Goal: Register for event/course

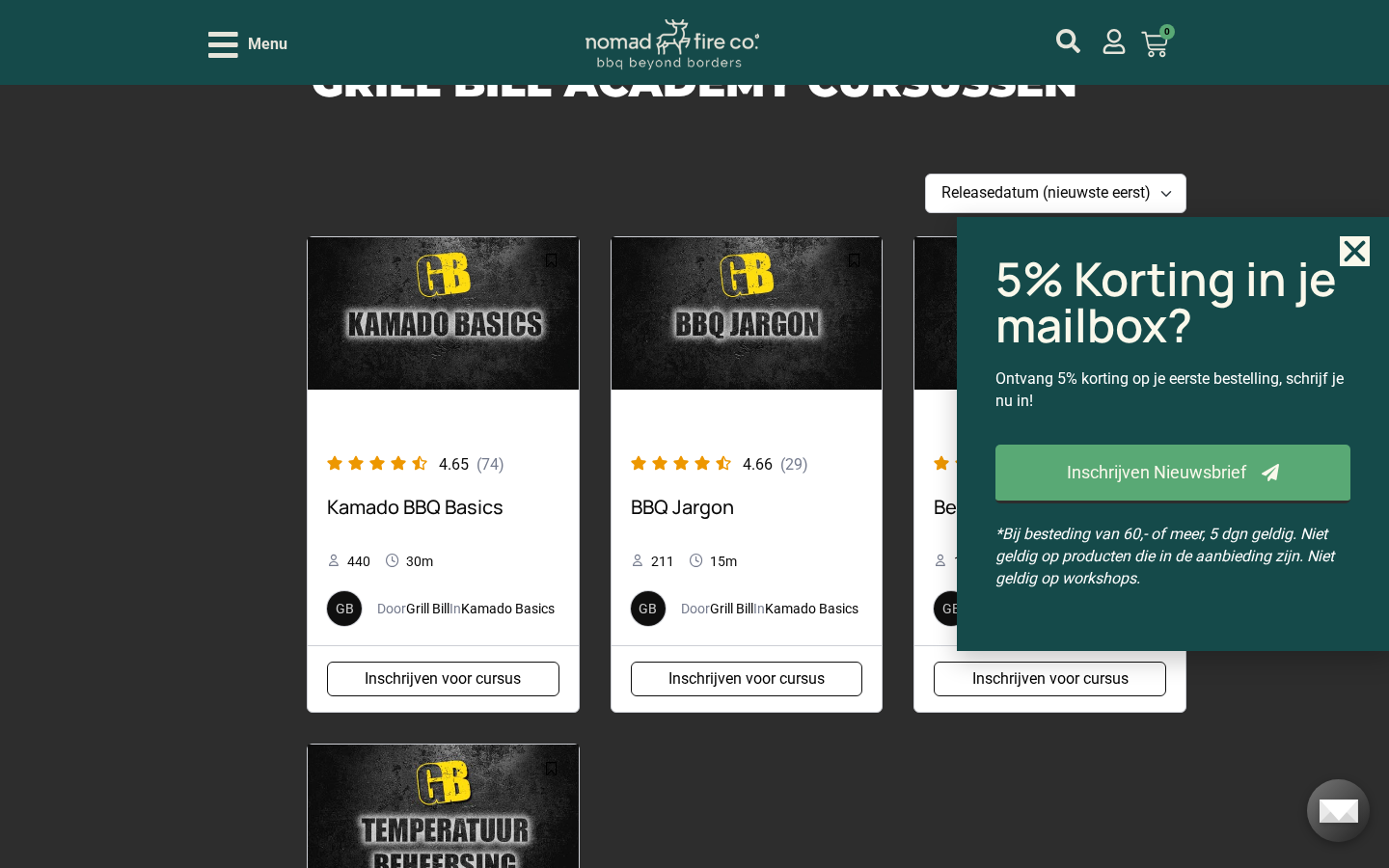
scroll to position [614, 0]
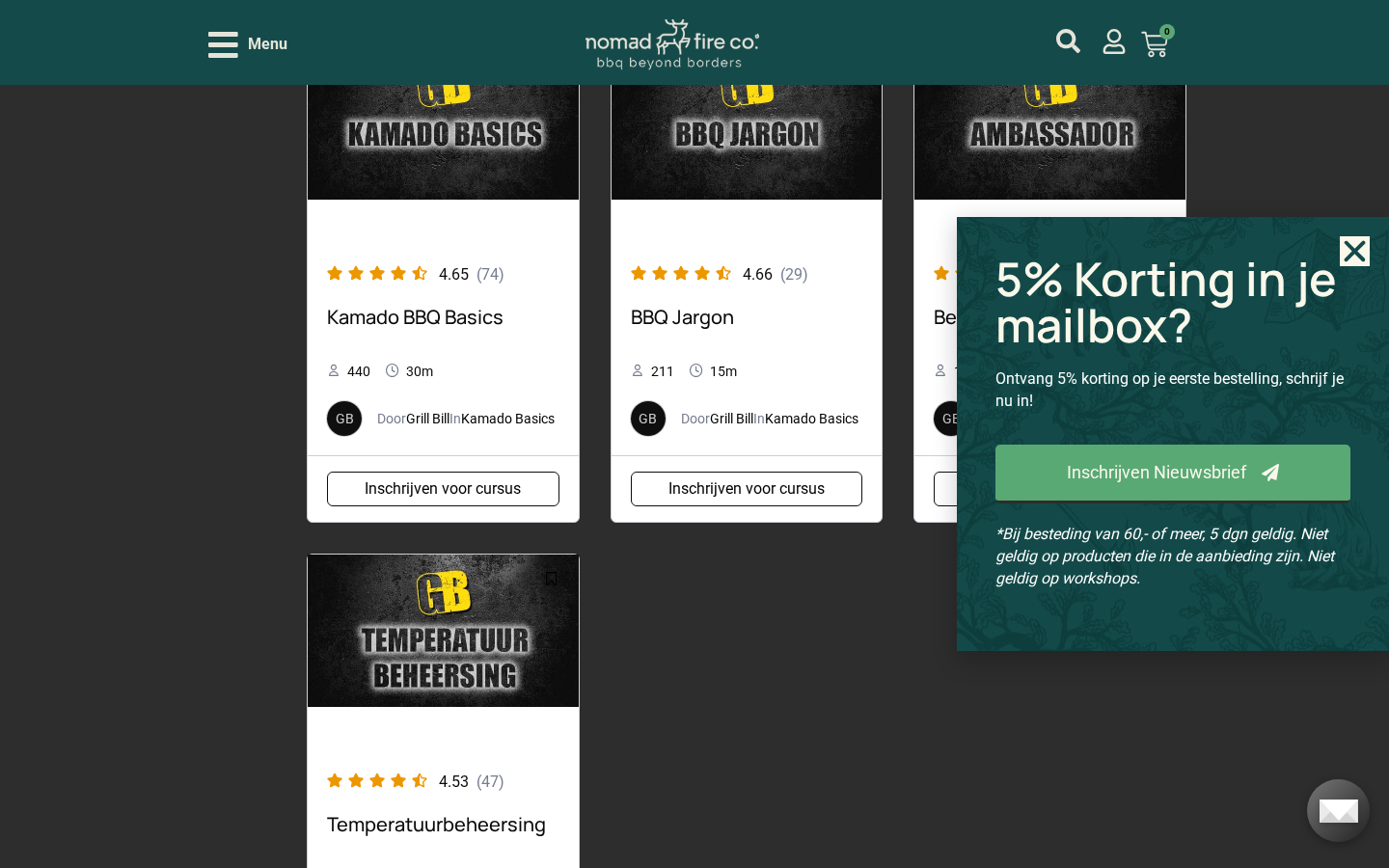
click at [1349, 257] on use "Close" at bounding box center [1356, 251] width 22 height 22
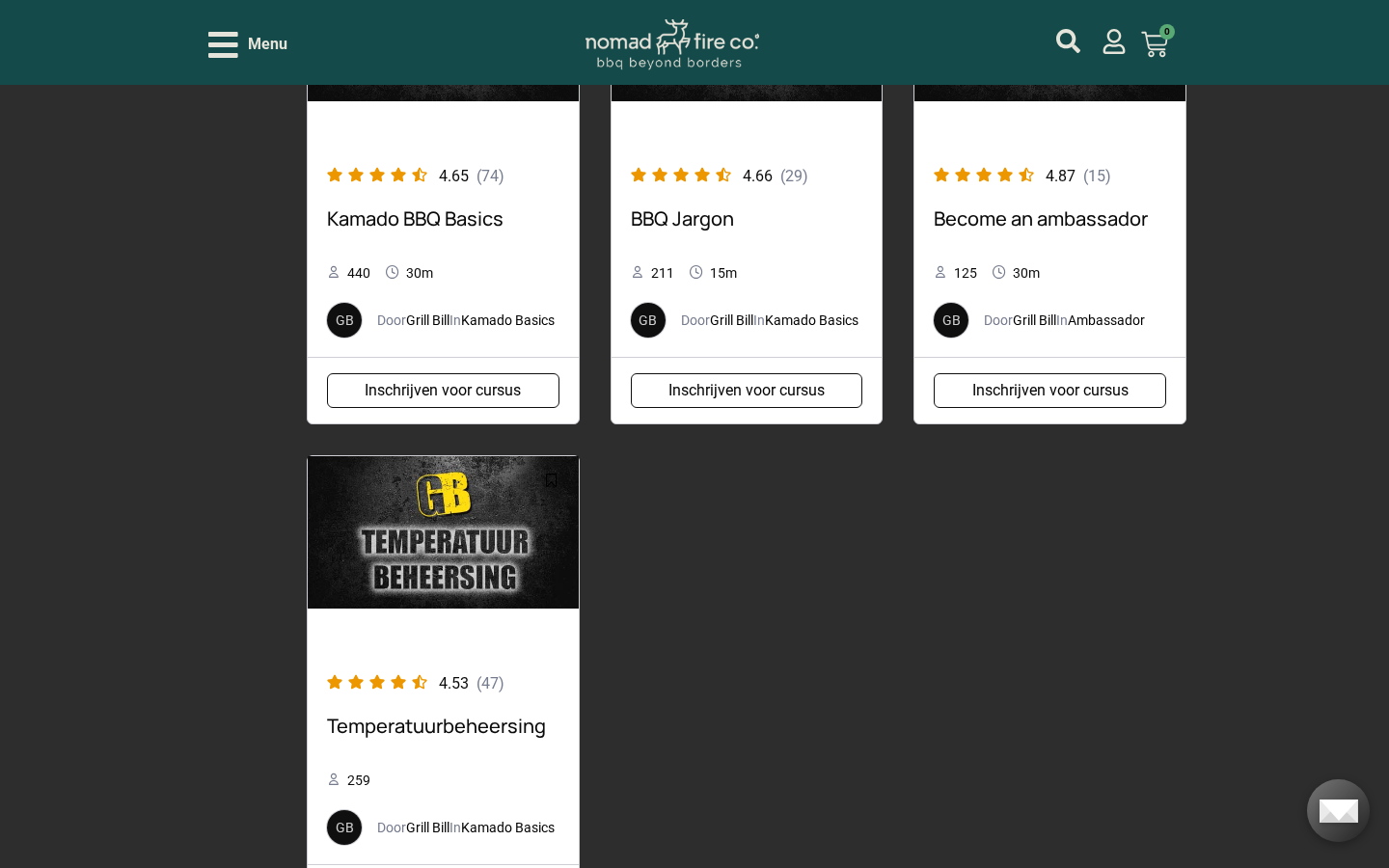
scroll to position [620, 0]
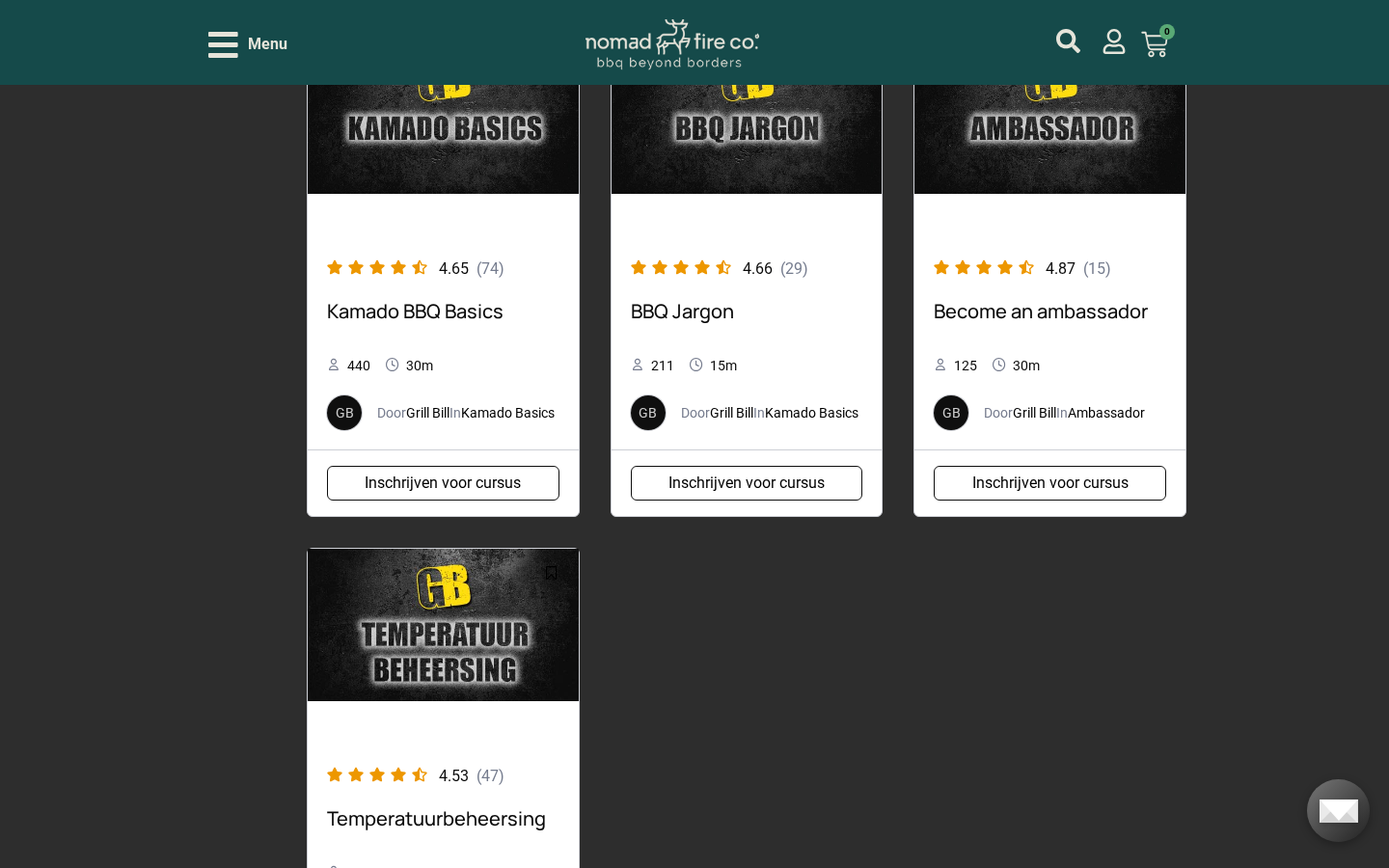
click at [447, 155] on img at bounding box center [443, 117] width 271 height 153
